Goal: Transaction & Acquisition: Purchase product/service

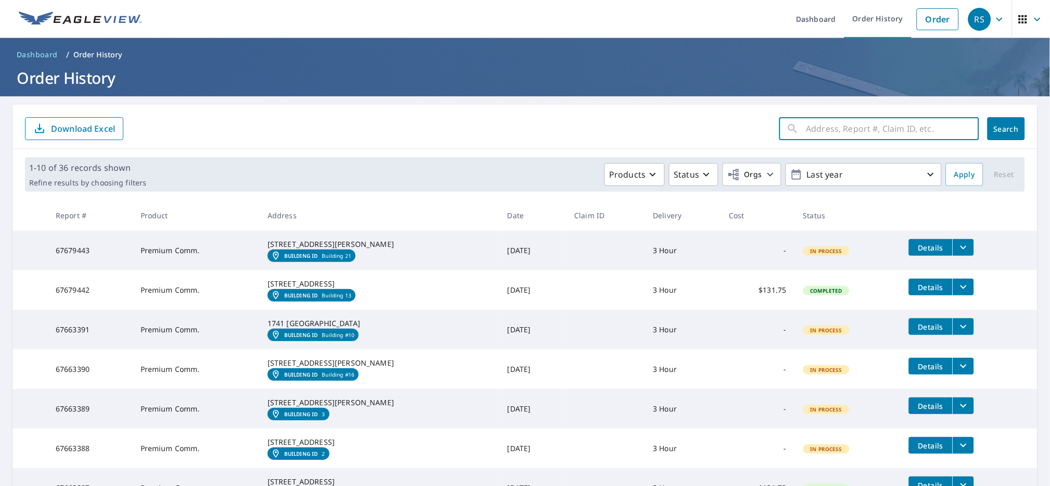
click at [819, 131] on input "text" at bounding box center [892, 128] width 173 height 29
drag, startPoint x: 900, startPoint y: 132, endPoint x: 718, endPoint y: 124, distance: 181.9
click at [718, 124] on form "[STREET_ADDRESS] ​ Search Download Excel" at bounding box center [525, 128] width 1000 height 23
paste input "[GEOGRAPHIC_DATA], [GEOGRAPHIC_DATA] 28134"
click at [847, 127] on input "[STREET_ADDRESS]" at bounding box center [882, 128] width 153 height 29
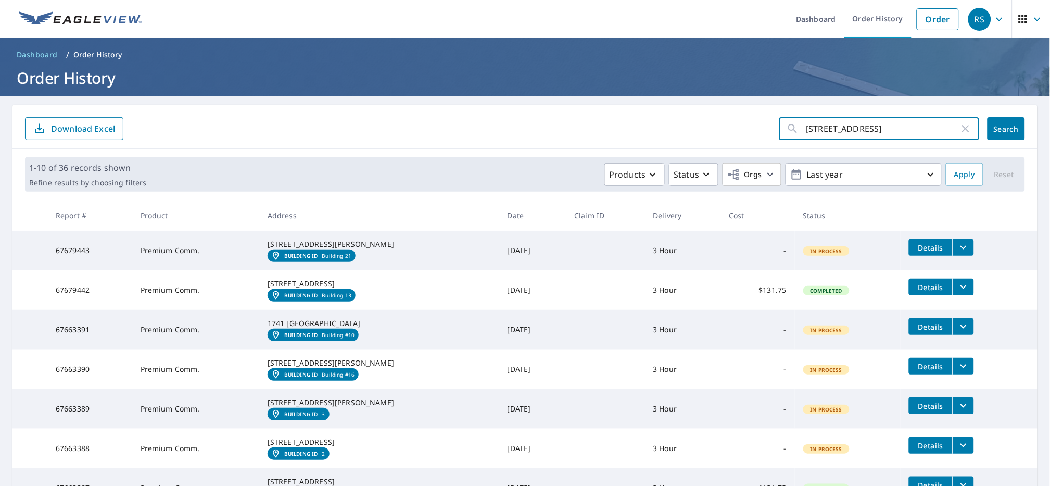
type input "[STREET_ADDRESS]"
click button "Search" at bounding box center [1006, 128] width 37 height 23
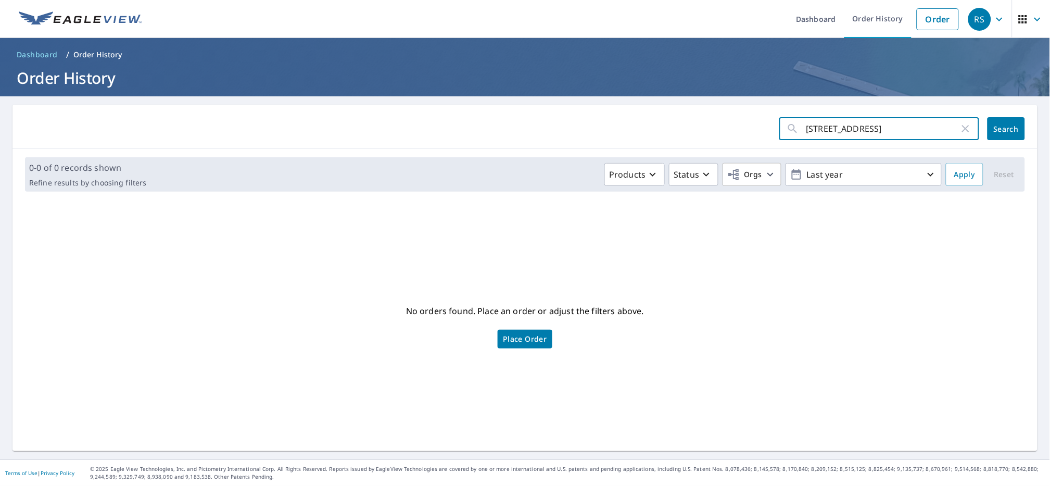
click at [911, 132] on input "[STREET_ADDRESS]" at bounding box center [882, 128] width 153 height 29
drag, startPoint x: 928, startPoint y: 130, endPoint x: 758, endPoint y: 127, distance: 170.3
click at [758, 127] on form "[STREET_ADDRESS] ​ Search" at bounding box center [525, 128] width 1000 height 23
type input "\"
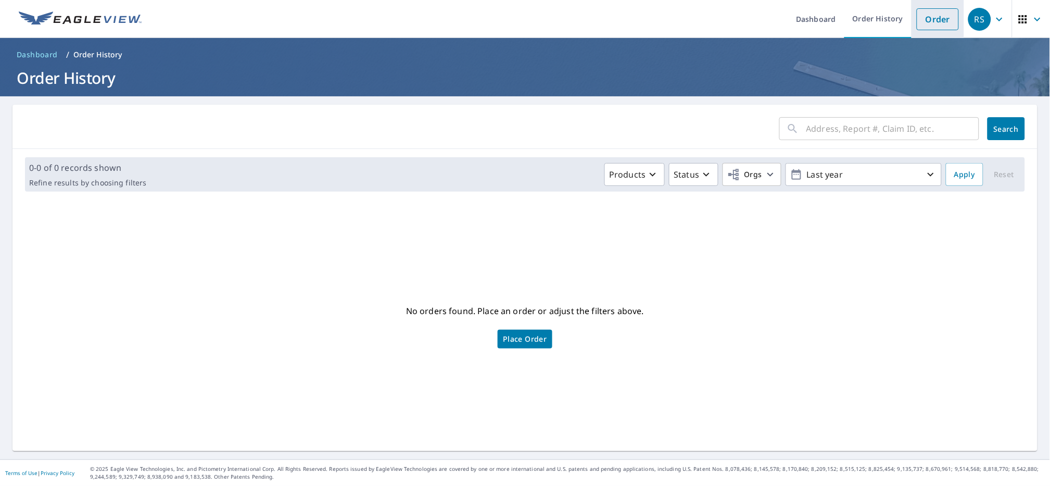
click at [950, 26] on li "Order" at bounding box center [938, 19] width 53 height 38
click at [928, 9] on link "Order" at bounding box center [938, 19] width 42 height 22
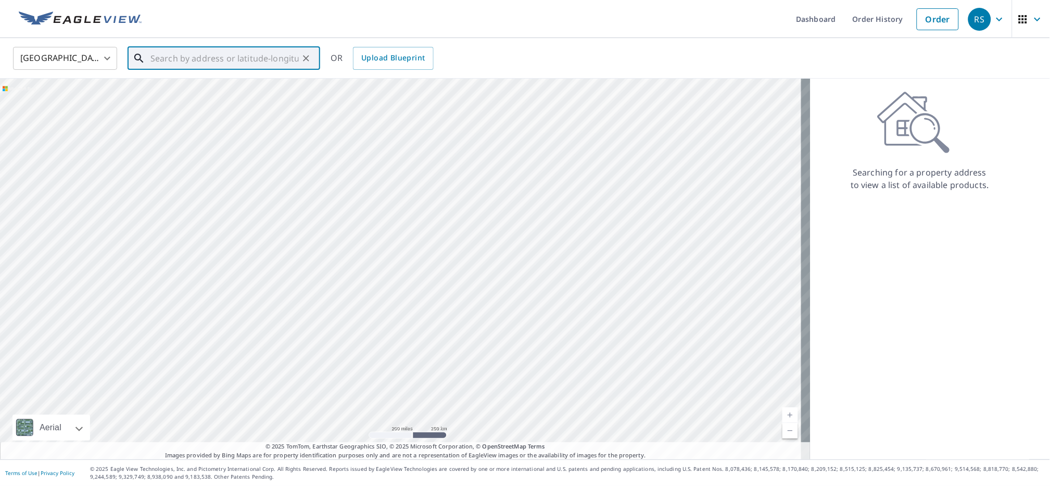
click at [235, 58] on input "text" at bounding box center [224, 58] width 148 height 29
paste input "[STREET_ADDRESS]"
click at [225, 102] on p "[GEOGRAPHIC_DATA], [GEOGRAPHIC_DATA] 28134" at bounding box center [229, 105] width 163 height 21
type input "[STREET_ADDRESS]"
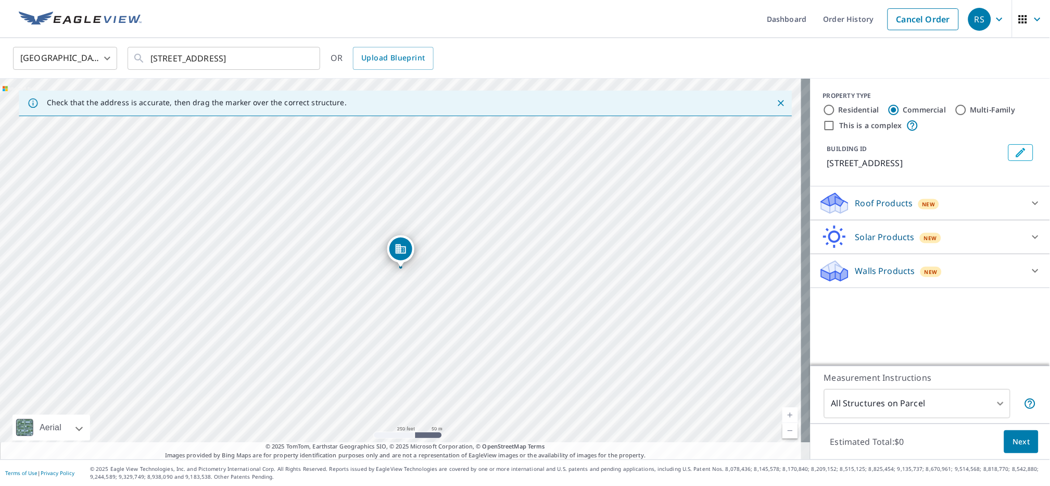
click at [856, 196] on div "Roof Products New" at bounding box center [921, 203] width 204 height 24
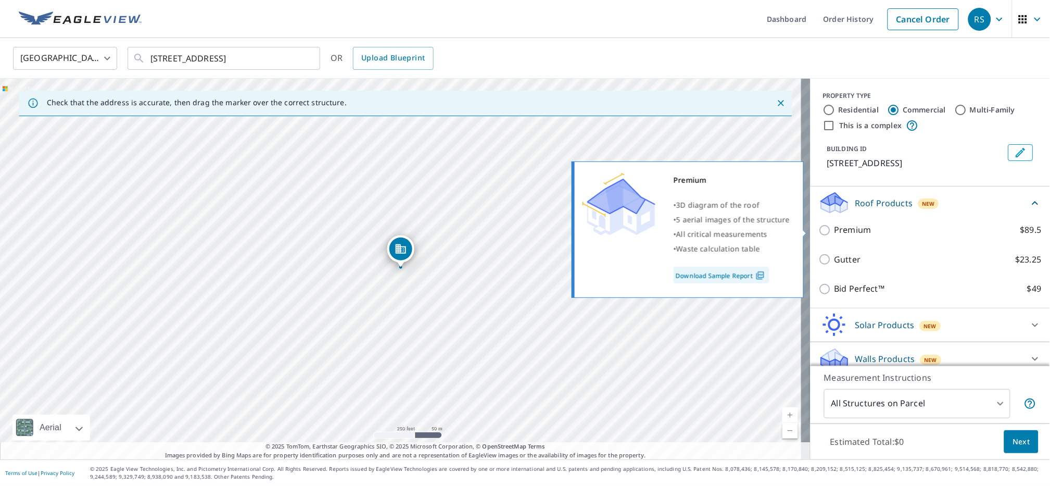
click at [853, 232] on p "Premium" at bounding box center [853, 229] width 37 height 13
click at [835, 232] on input "Premium $89.5" at bounding box center [827, 230] width 16 height 12
checkbox input "true"
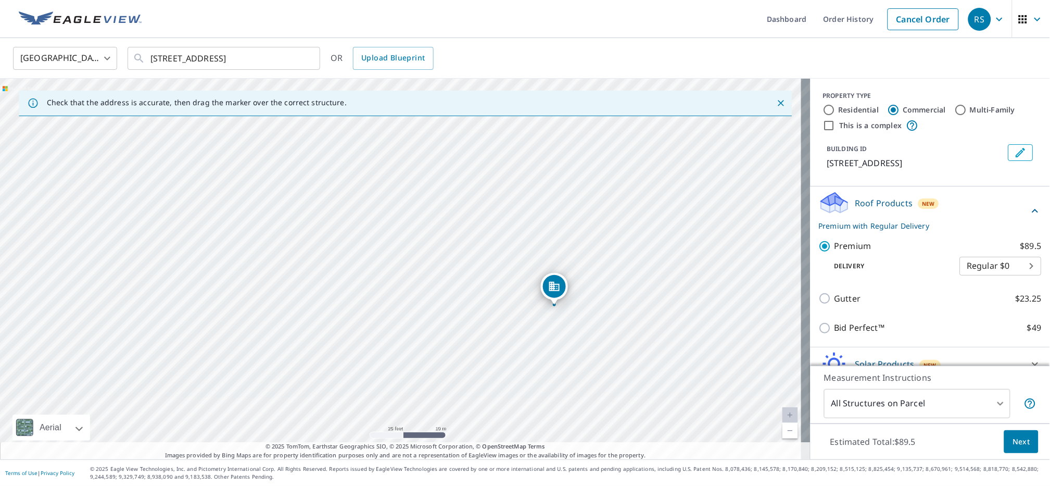
drag, startPoint x: 500, startPoint y: 330, endPoint x: 537, endPoint y: 332, distance: 37.0
click at [537, 332] on div "[STREET_ADDRESS]" at bounding box center [405, 269] width 811 height 381
drag, startPoint x: 667, startPoint y: 299, endPoint x: 642, endPoint y: 318, distance: 30.9
click at [642, 318] on div "[STREET_ADDRESS]" at bounding box center [405, 269] width 811 height 381
